Goal: Transaction & Acquisition: Download file/media

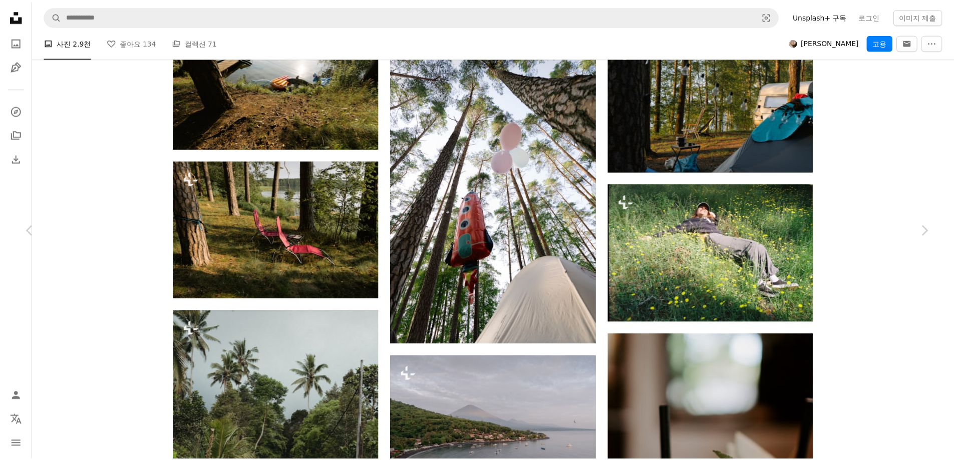
scroll to position [751, 0]
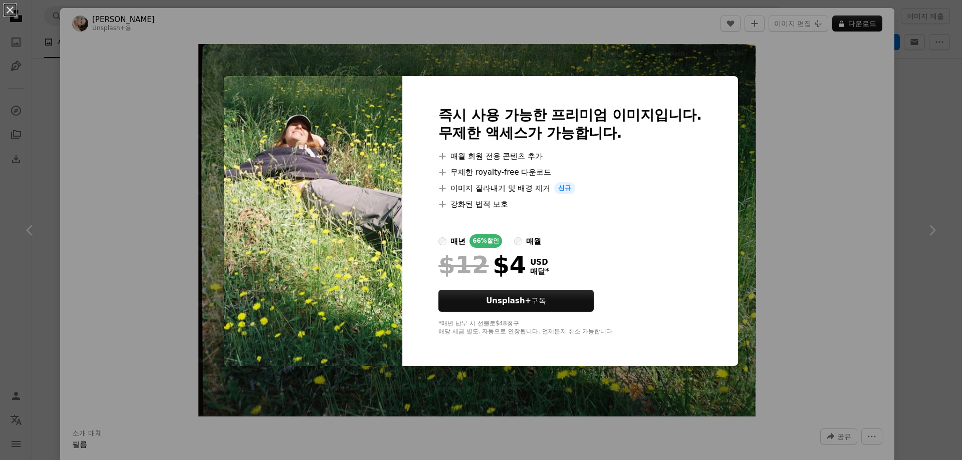
click at [130, 316] on div "An X shape 즉시 사용 가능한 프리미엄 이미지입니다. 무제한 액세스가 가능합니다. A plus sign 매월 회원 전용 콘텐츠 추가 A…" at bounding box center [481, 230] width 962 height 460
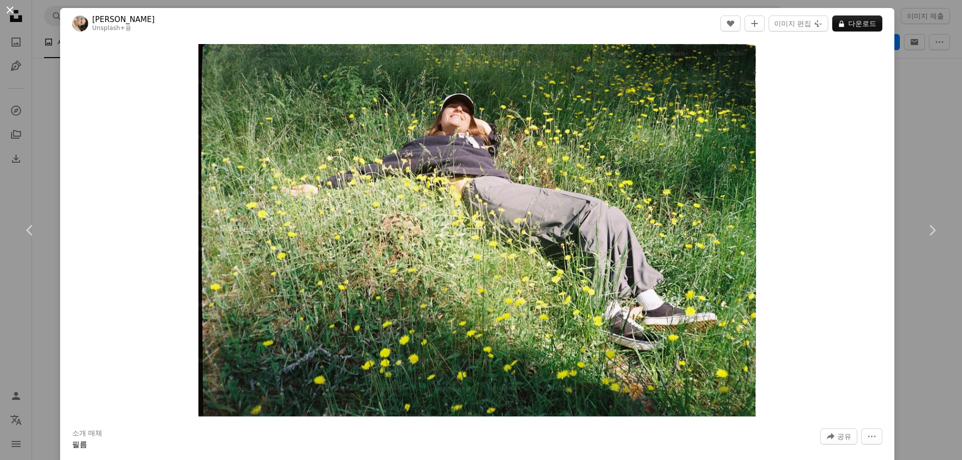
click at [4, 14] on button "An X shape" at bounding box center [10, 10] width 12 height 12
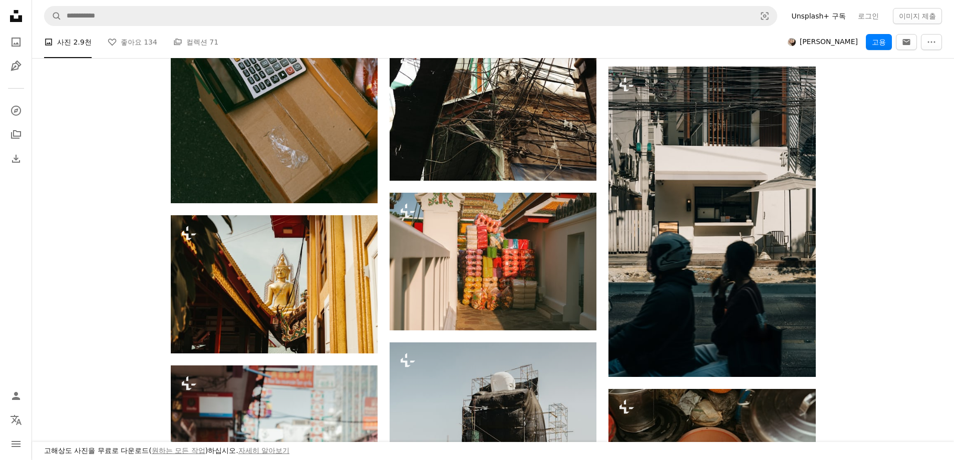
scroll to position [8465, 0]
